Goal: Check status: Check status

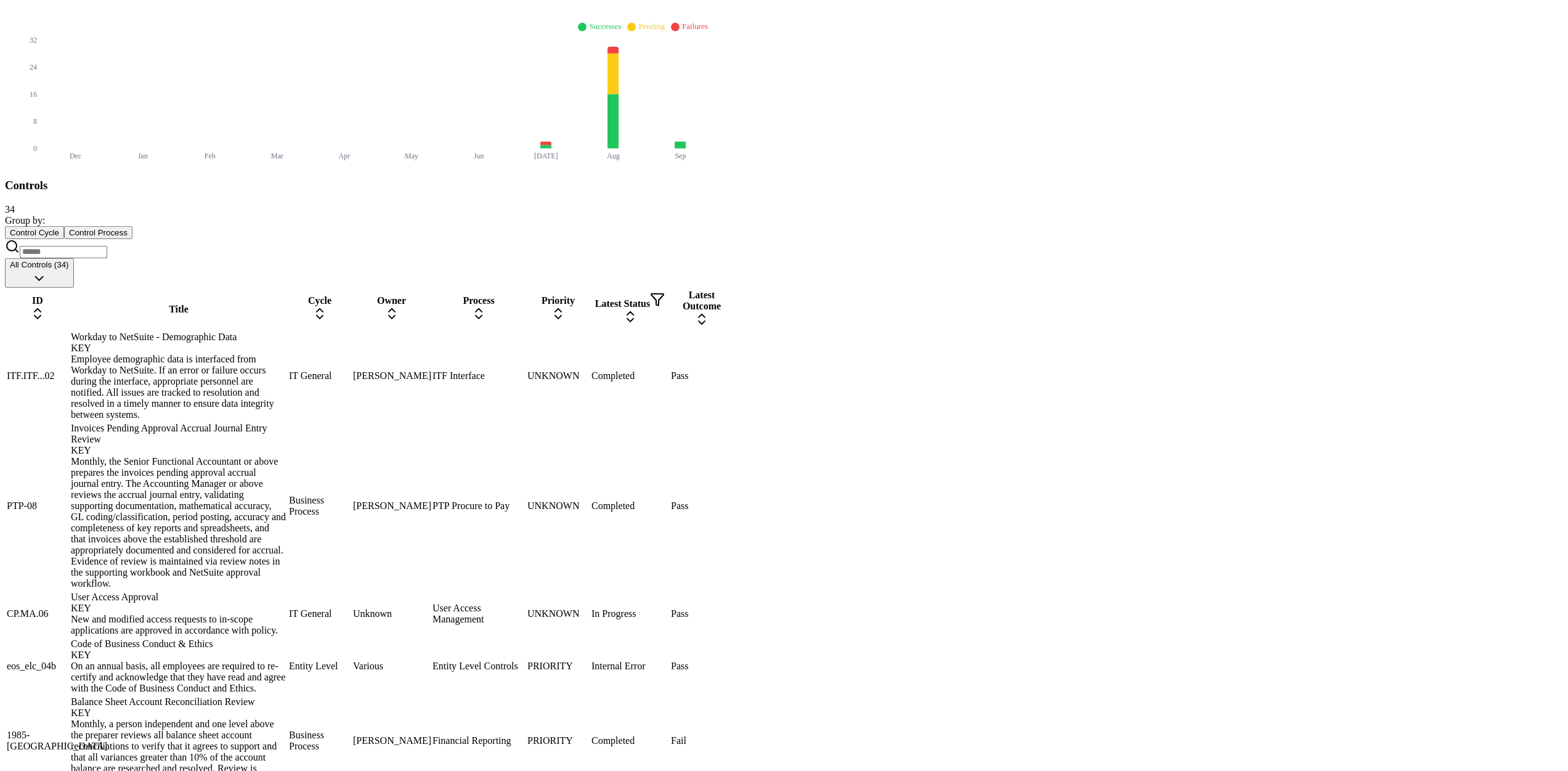
scroll to position [286, 0]
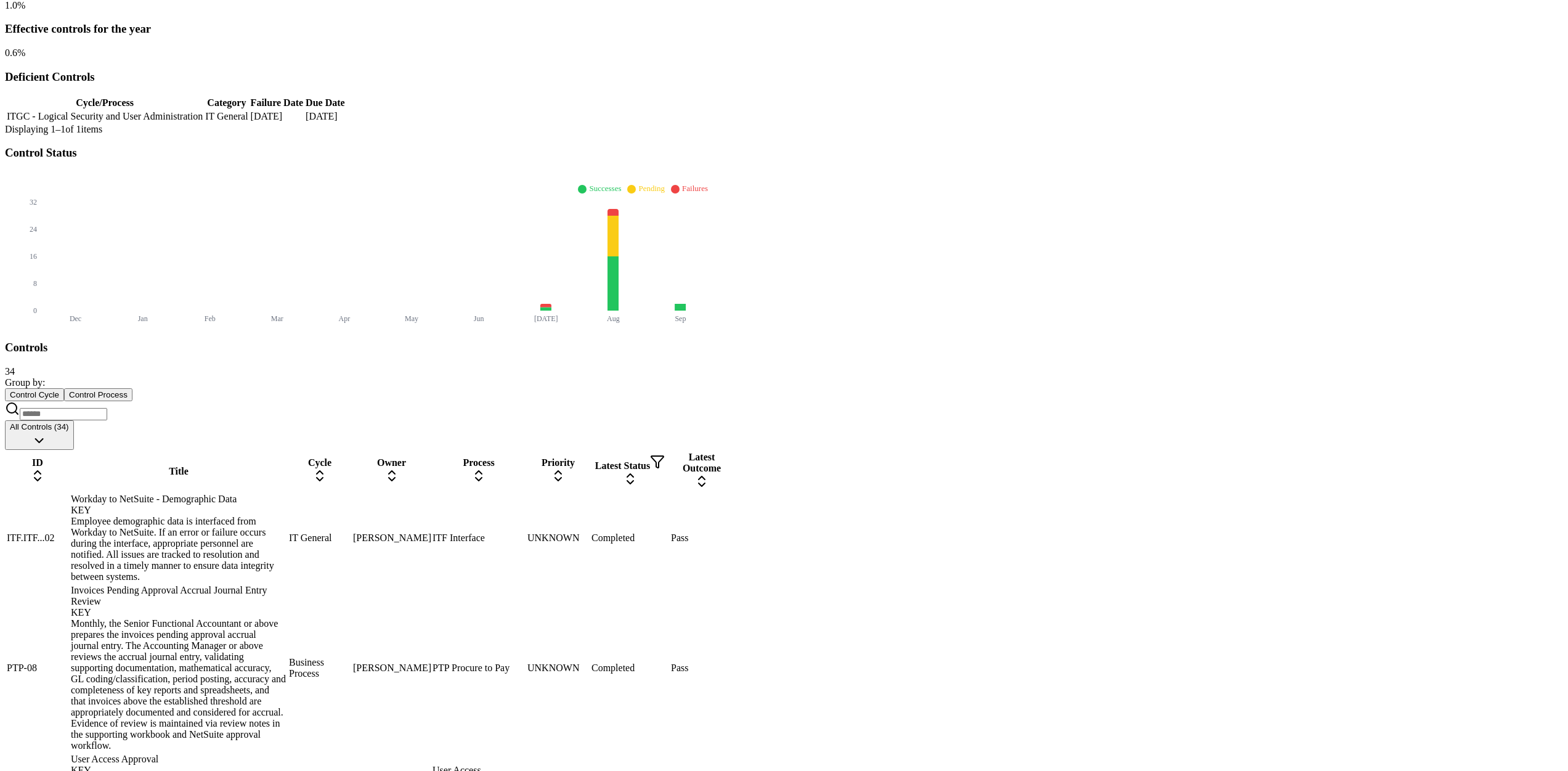
click at [107, 408] on input at bounding box center [63, 414] width 88 height 12
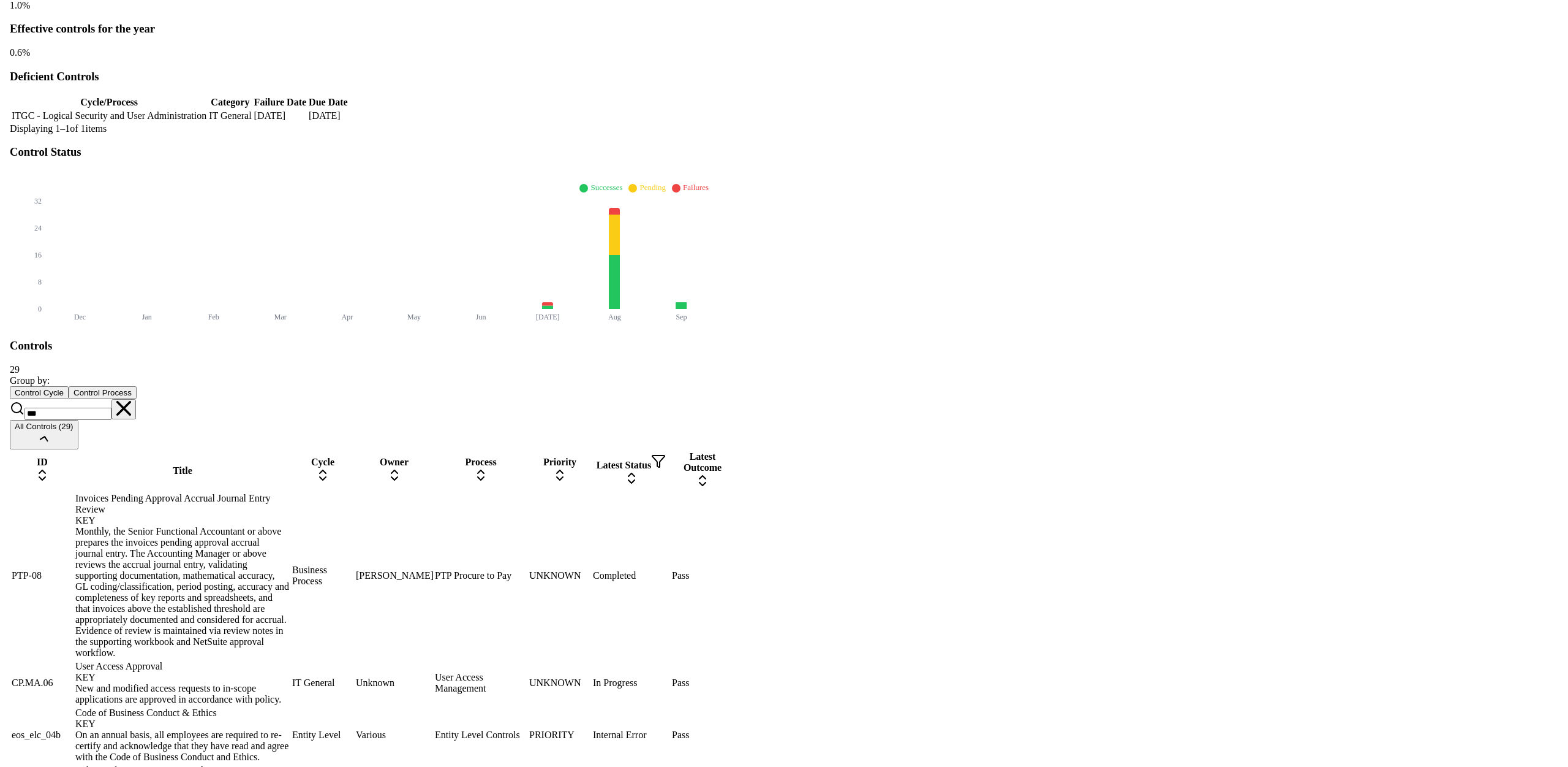
scroll to position [0, 0]
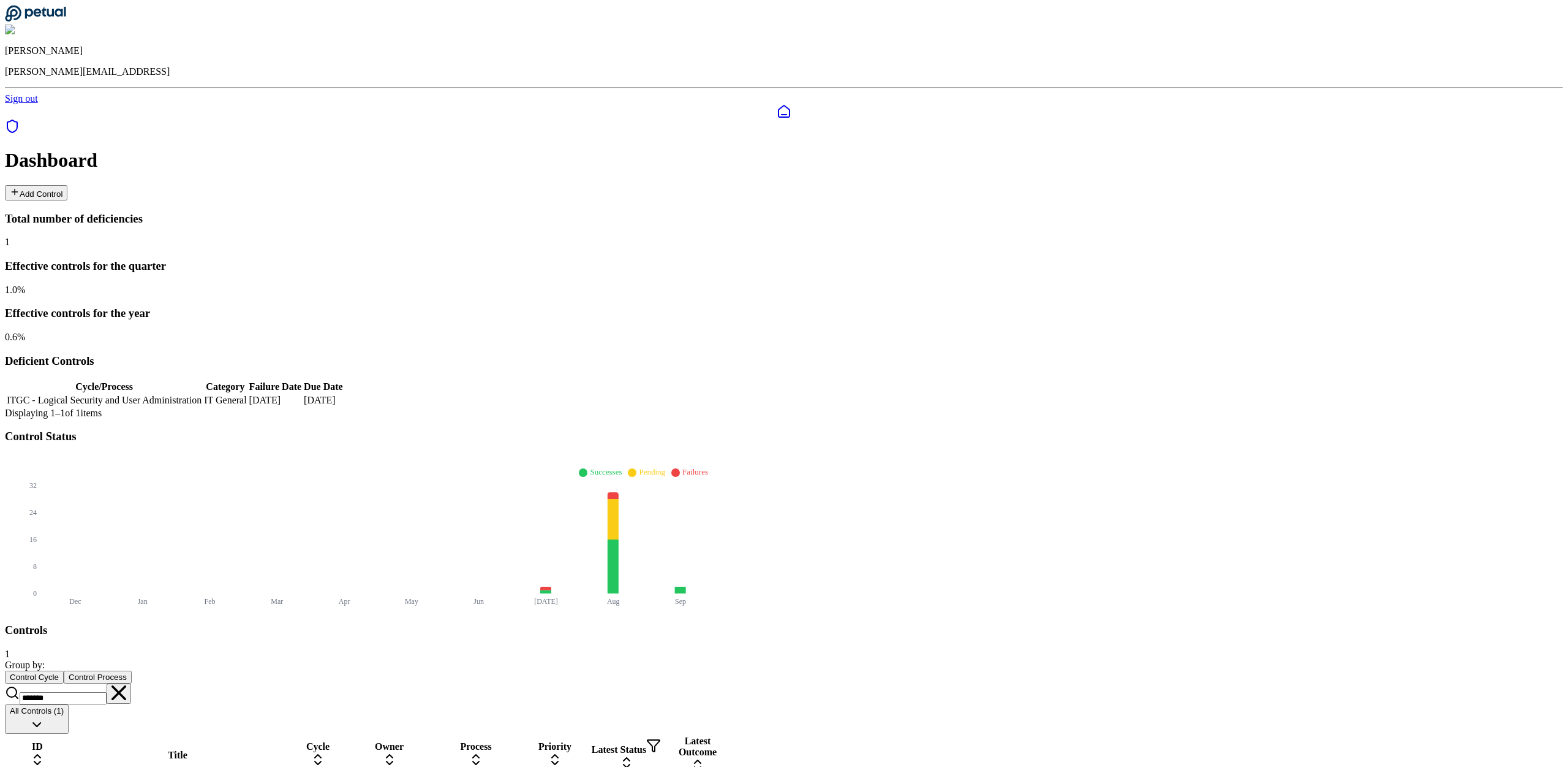
type input "*******"
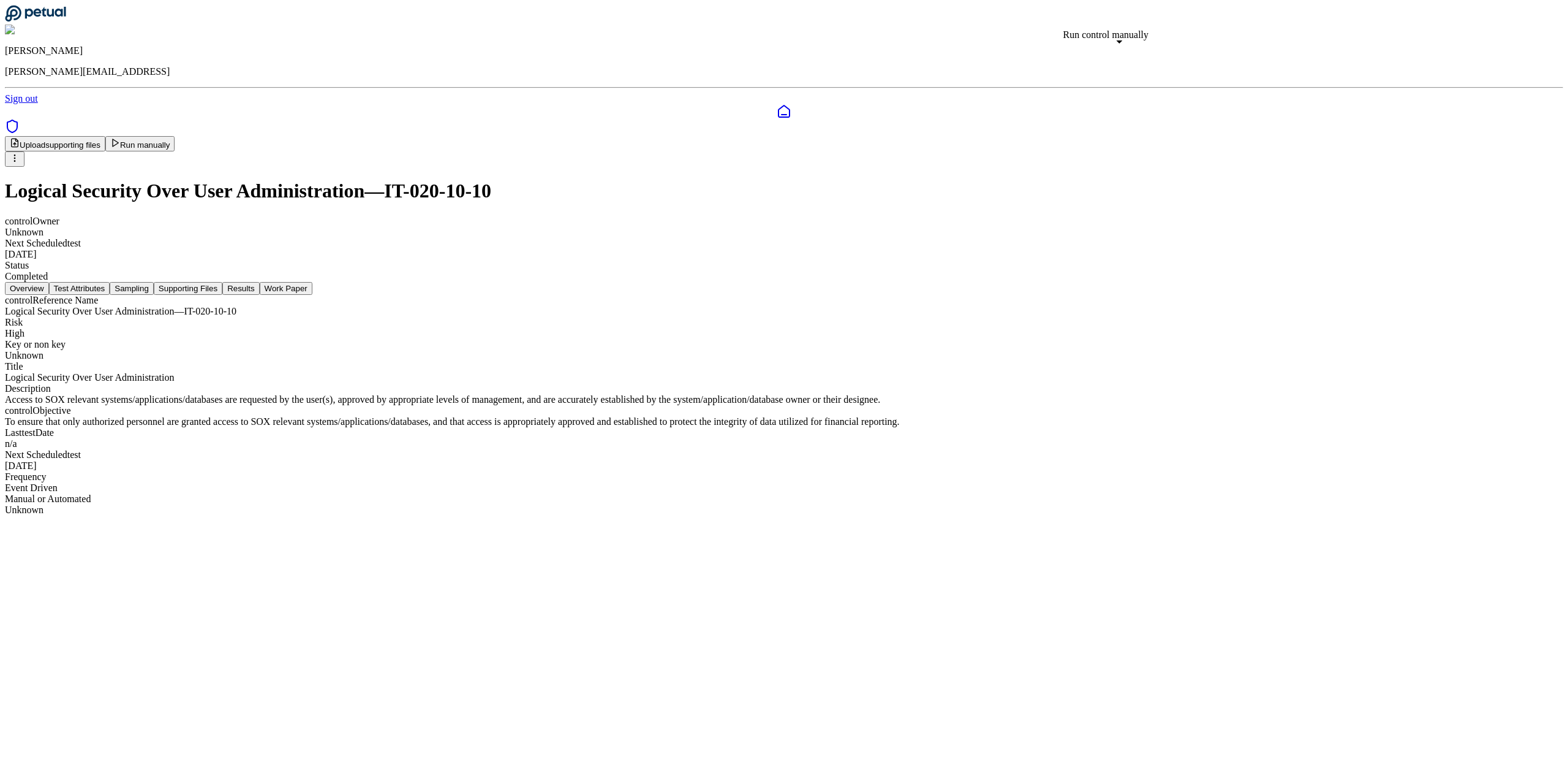
click at [175, 136] on button "Run manually" at bounding box center [141, 143] width 70 height 15
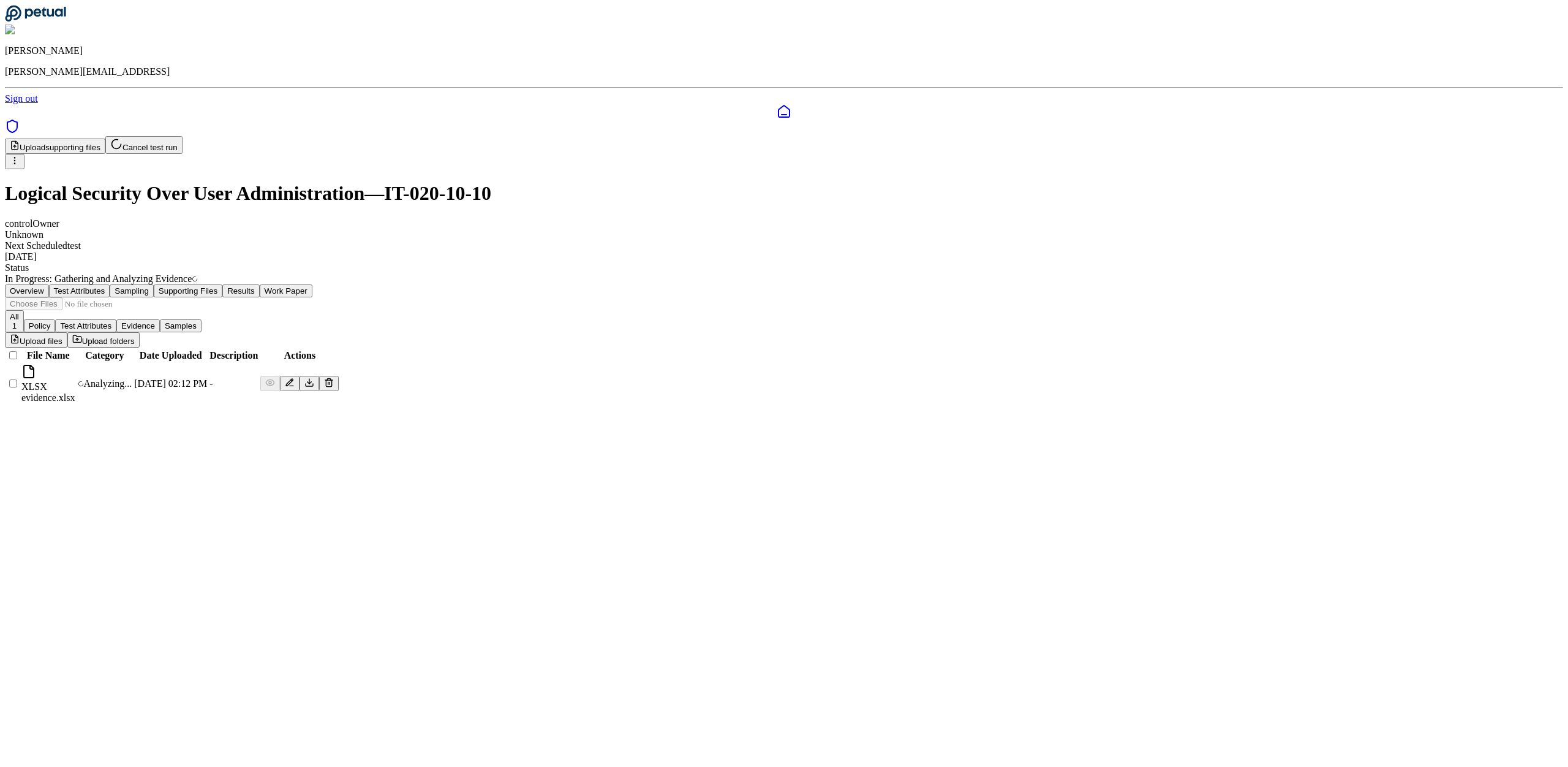
drag, startPoint x: 721, startPoint y: 192, endPoint x: 674, endPoint y: 211, distance: 50.7
click at [222, 284] on button "Supporting Files" at bounding box center [188, 290] width 69 height 13
click at [313, 284] on button "Work Paper" at bounding box center [286, 290] width 53 height 13
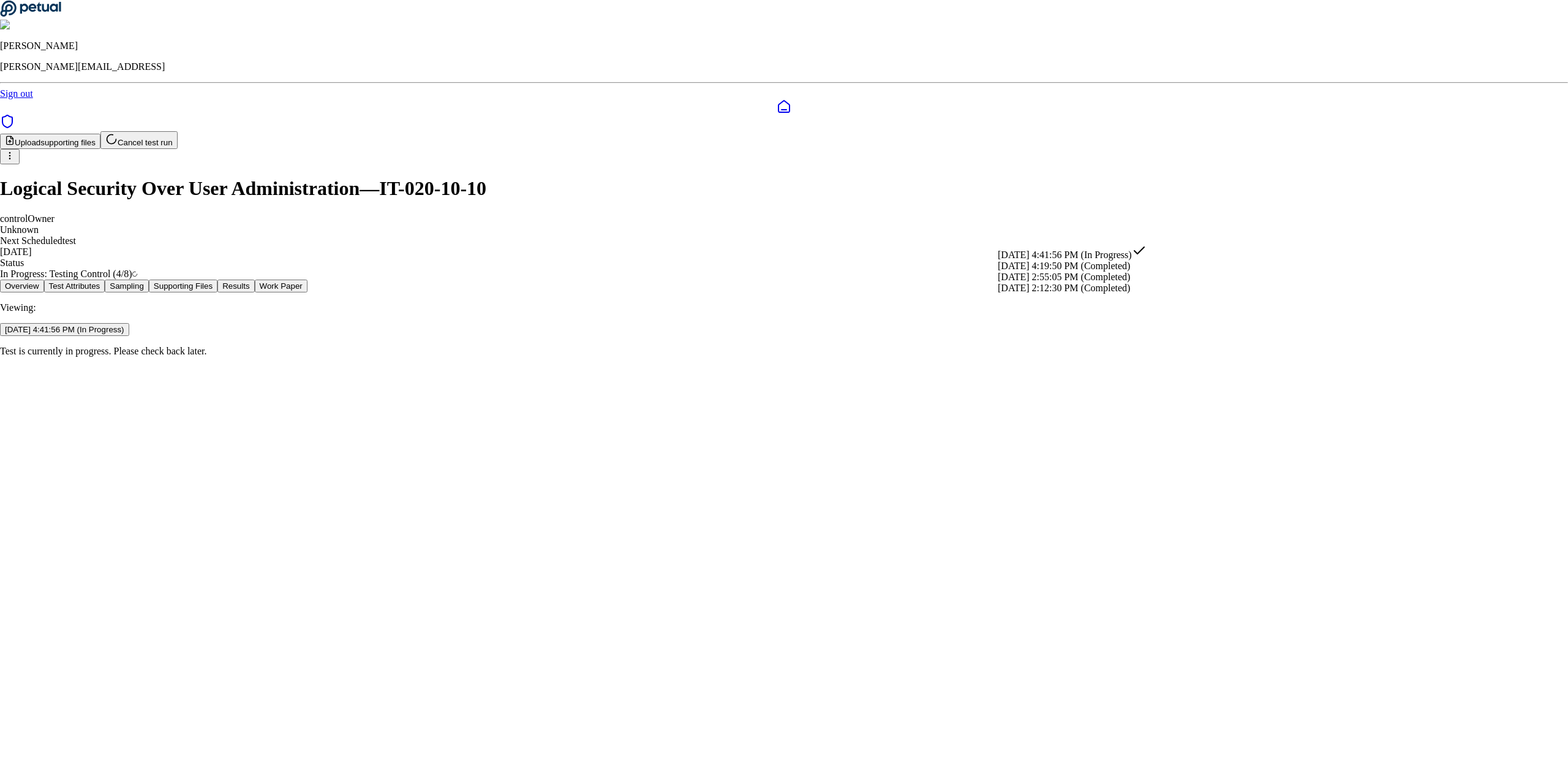
click at [1137, 235] on html "[PERSON_NAME] [PERSON_NAME][EMAIL_ADDRESS] Sign out Upload supporting files Can…" at bounding box center [784, 183] width 1568 height 366
click at [1144, 272] on div "10/2/2025, 4:19:50 PM (Completed)" at bounding box center [1072, 266] width 149 height 11
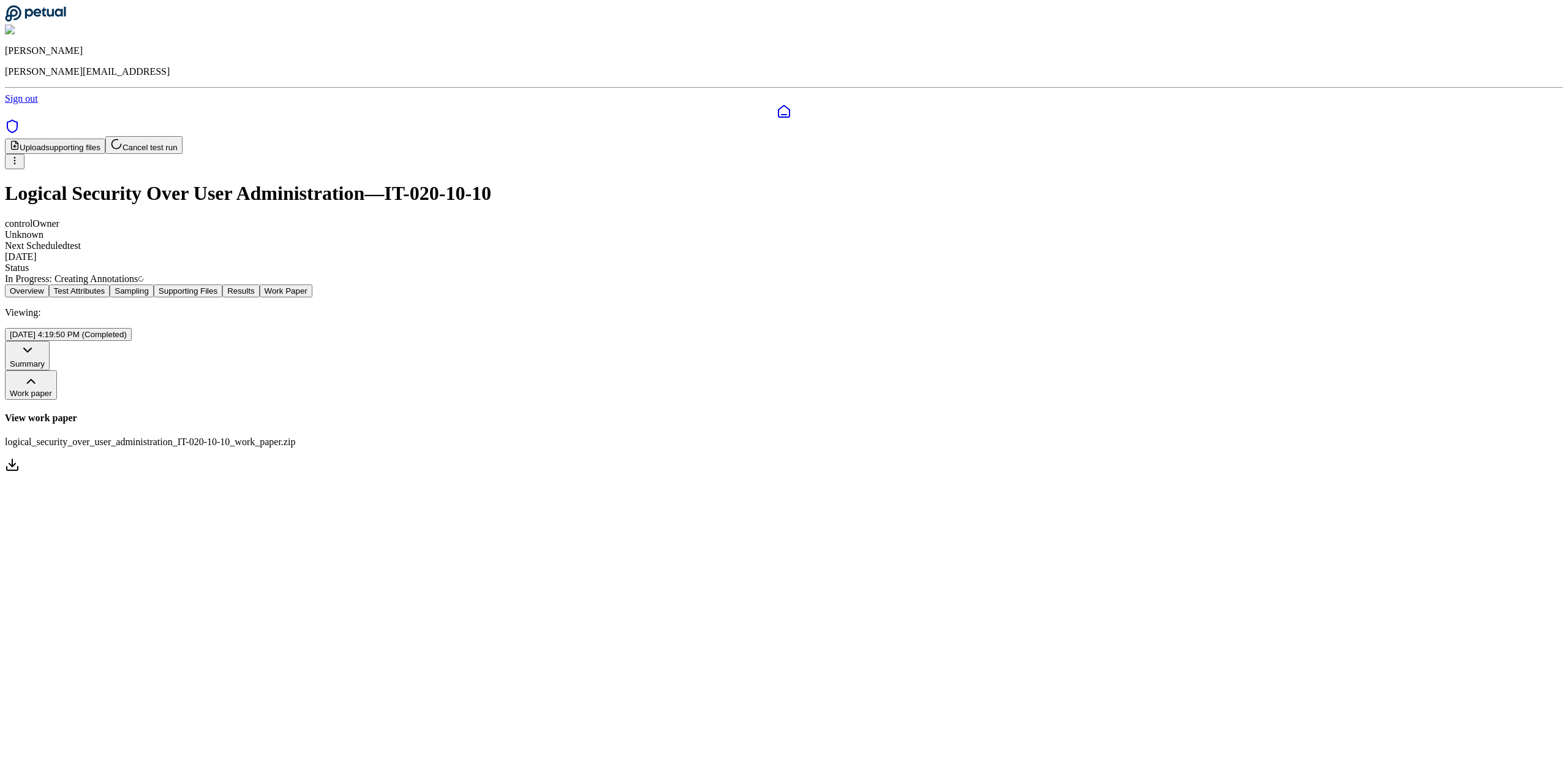
click at [20, 457] on icon at bounding box center [12, 464] width 14 height 14
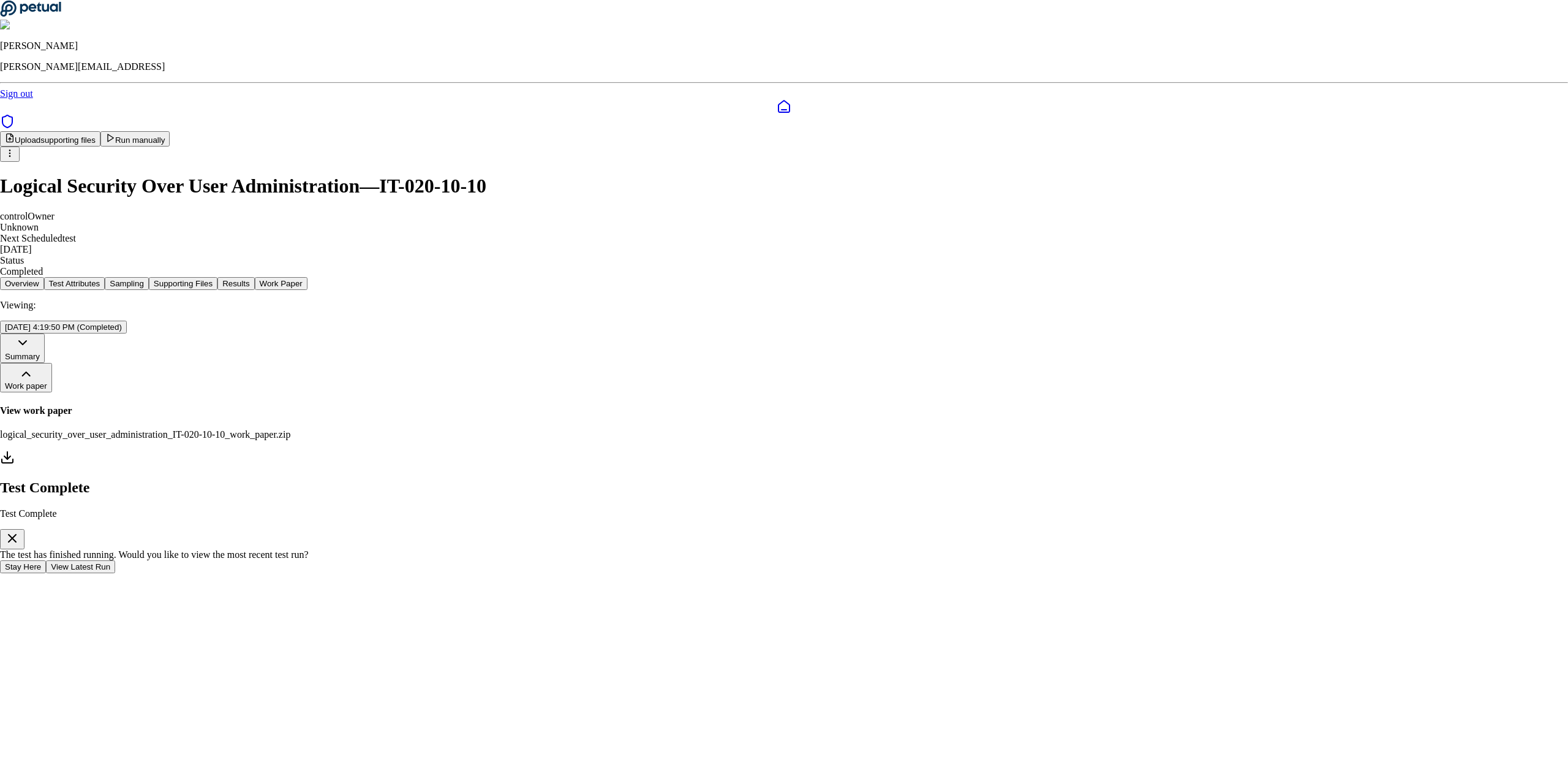
click at [115, 560] on button "View Latest Run" at bounding box center [80, 566] width 69 height 13
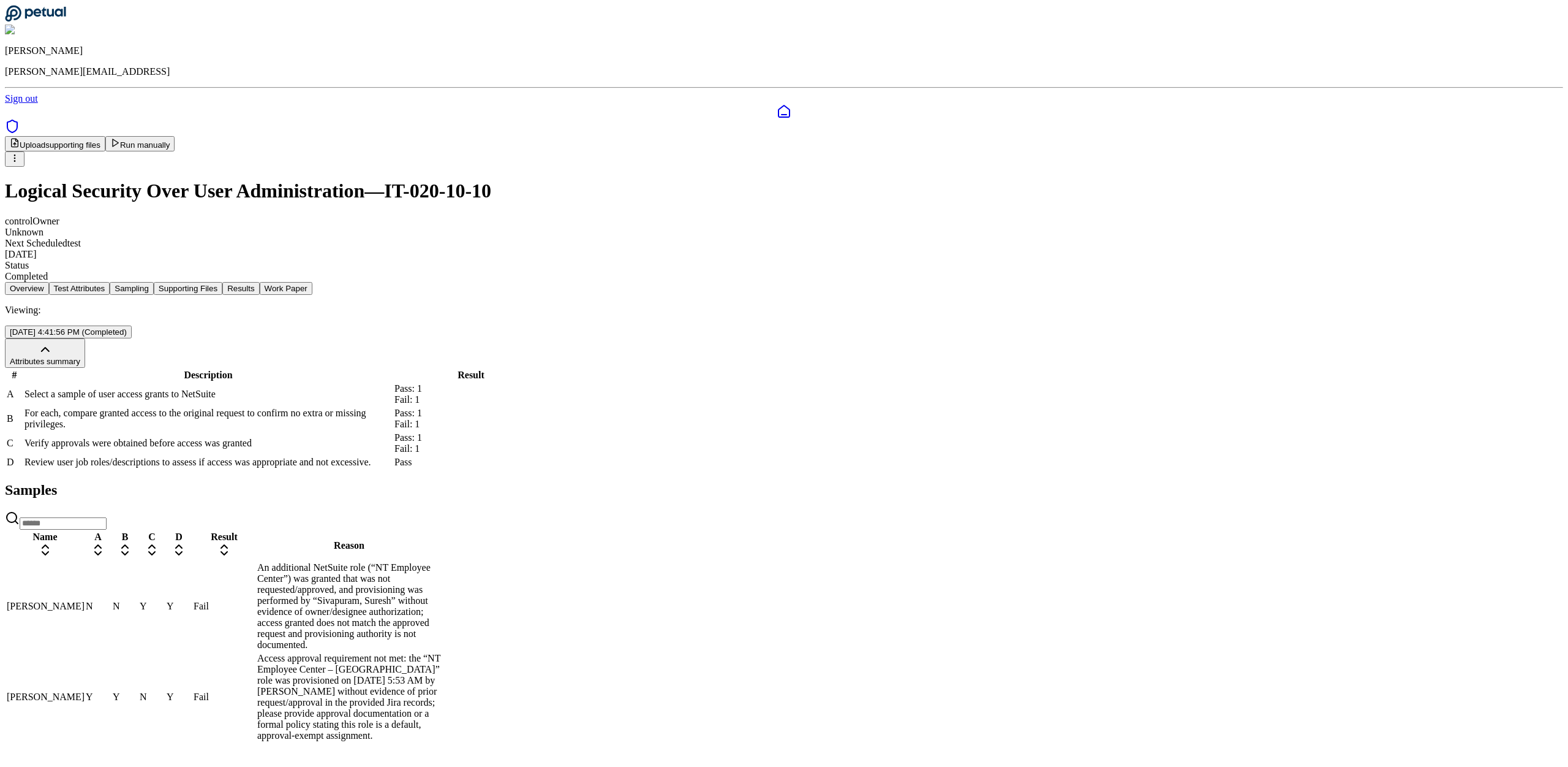
click at [83, 600] on div "Dunbar, Ricky" at bounding box center [45, 606] width 77 height 11
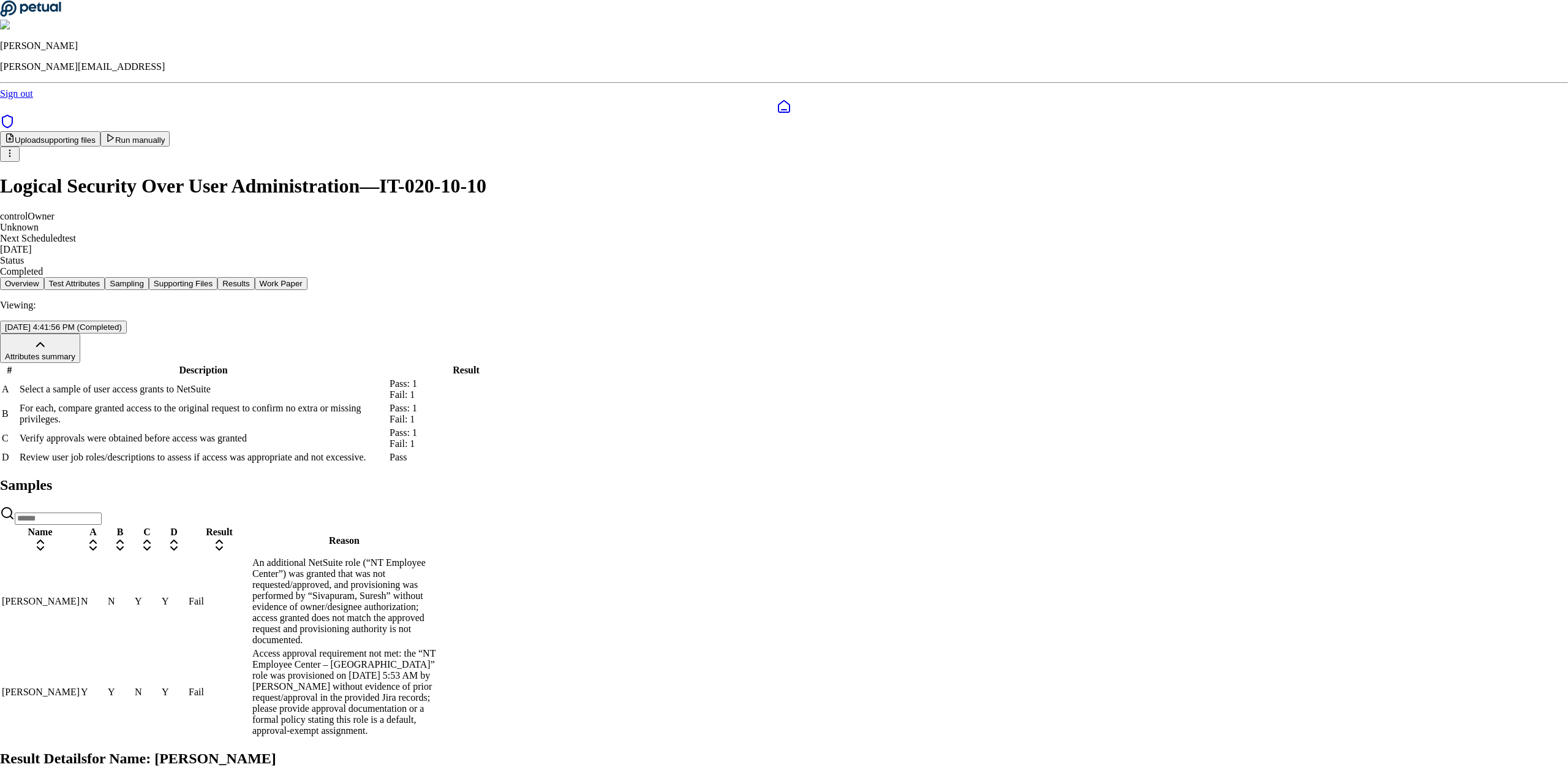
drag, startPoint x: 651, startPoint y: 364, endPoint x: 708, endPoint y: 373, distance: 57.7
drag, startPoint x: 505, startPoint y: 418, endPoint x: 503, endPoint y: 411, distance: 7.3
